Goal: Task Accomplishment & Management: Use online tool/utility

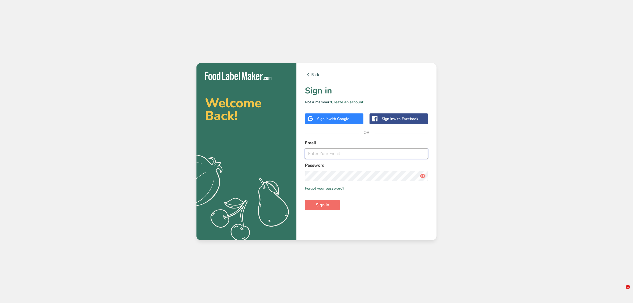
type input "[PERSON_NAME][EMAIL_ADDRESS][DOMAIN_NAME]"
click at [328, 203] on span "Sign in" at bounding box center [322, 205] width 13 height 6
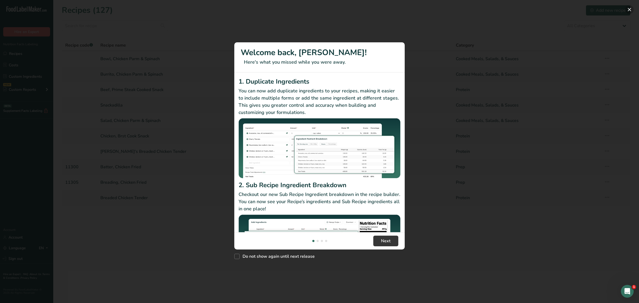
click at [628, 9] on button "New Features" at bounding box center [629, 9] width 9 height 9
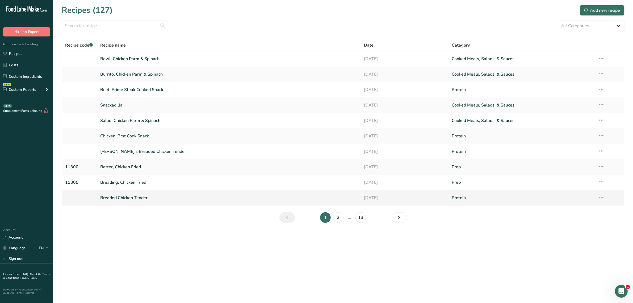
click at [139, 196] on link "Breaded Chicken Tender" at bounding box center [228, 197] width 257 height 11
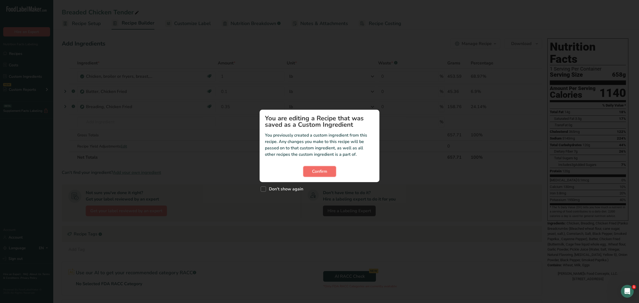
click at [310, 170] on button "Confirm" at bounding box center [319, 171] width 33 height 11
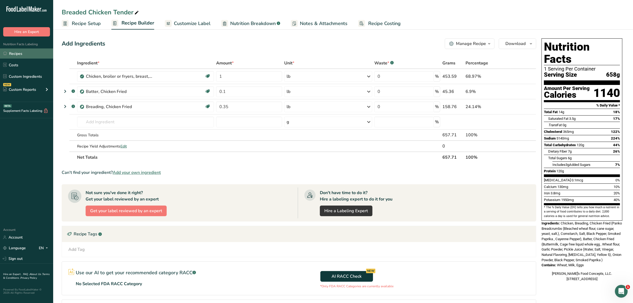
click at [7, 52] on link "Recipes" at bounding box center [26, 53] width 53 height 10
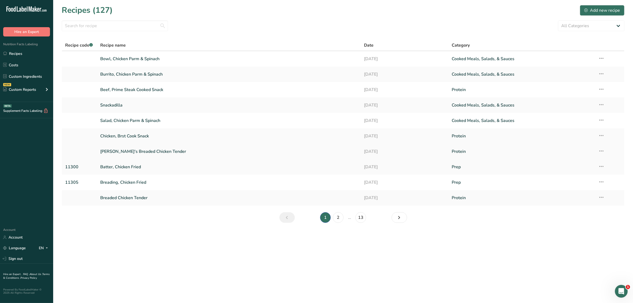
click at [143, 151] on link "[PERSON_NAME]'s Breaded Chicken Tender" at bounding box center [228, 151] width 257 height 11
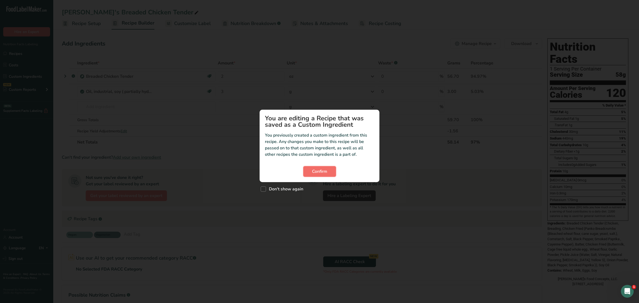
click at [320, 171] on span "Confirm" at bounding box center [319, 171] width 15 height 6
